Goal: Transaction & Acquisition: Purchase product/service

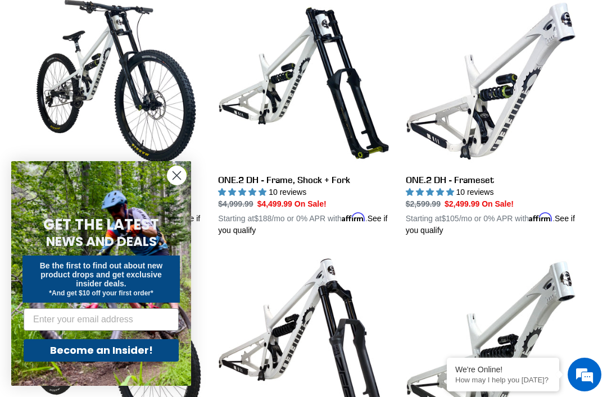
click at [180, 185] on circle "Close dialog" at bounding box center [177, 175] width 19 height 19
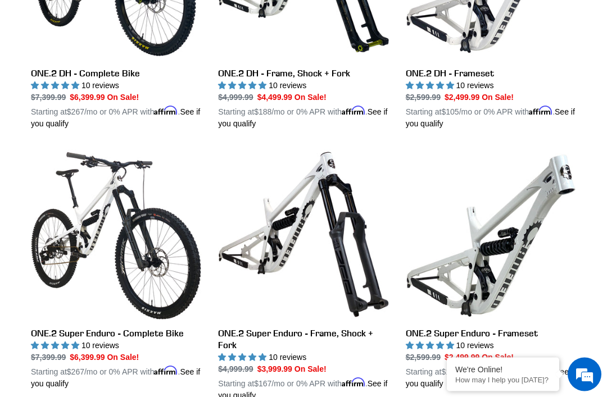
scroll to position [446, 0]
click at [112, 284] on link "ONE.2 Super Enduro - Complete Bike" at bounding box center [116, 270] width 170 height 241
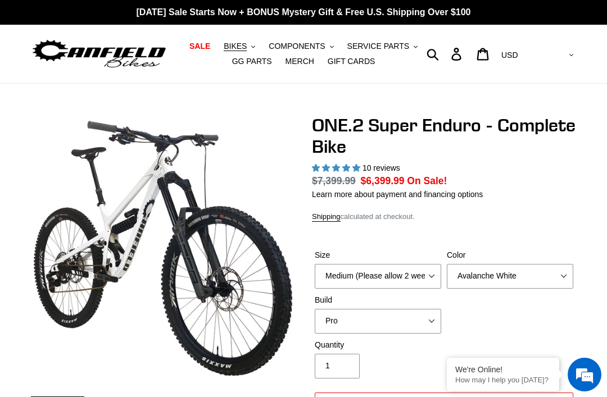
select select "highest-rating"
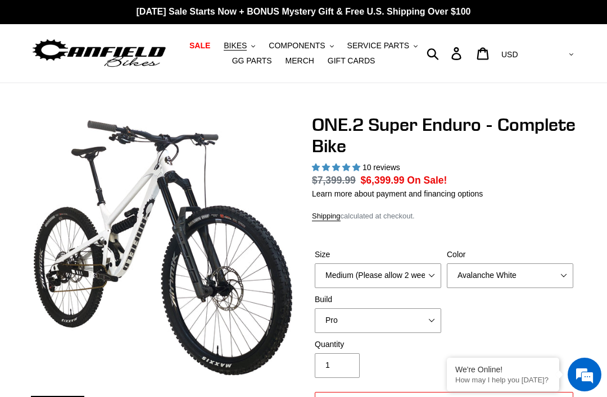
scroll to position [3, 0]
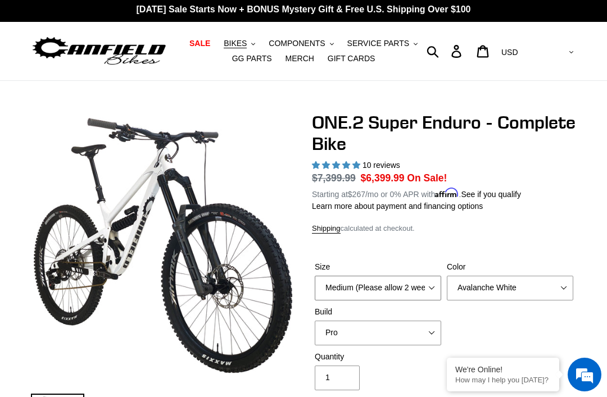
click at [439, 282] on select "Medium (Please allow 2 weeks for delivery) Large (Sold Out)" at bounding box center [378, 288] width 126 height 25
click at [540, 292] on select "Avalanche White Bentonite Grey" at bounding box center [510, 288] width 126 height 25
click at [557, 286] on select "Avalanche White Bentonite Grey" at bounding box center [510, 288] width 126 height 25
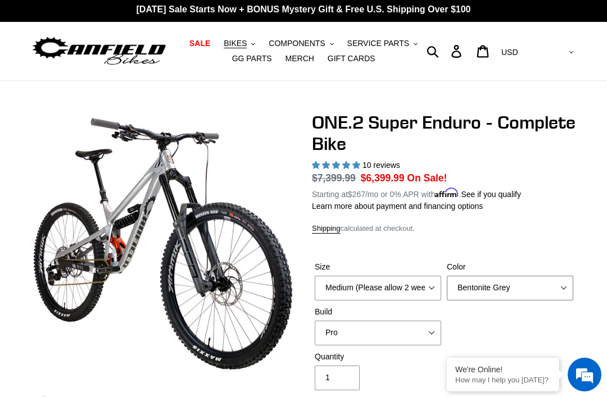
click at [543, 292] on select "Avalanche White Bentonite Grey" at bounding box center [510, 288] width 126 height 25
select select "Avalanche White"
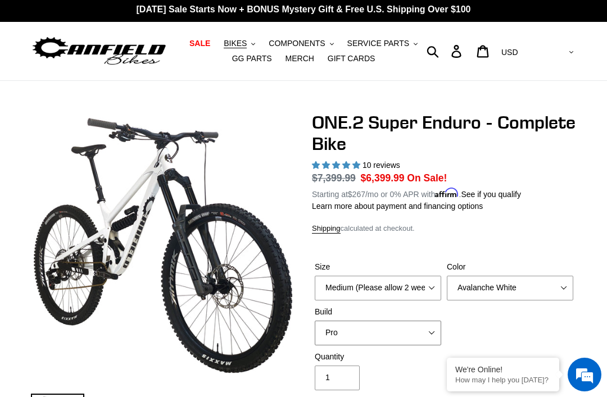
click at [422, 326] on select "Pro" at bounding box center [378, 333] width 126 height 25
